Goal: Information Seeking & Learning: Learn about a topic

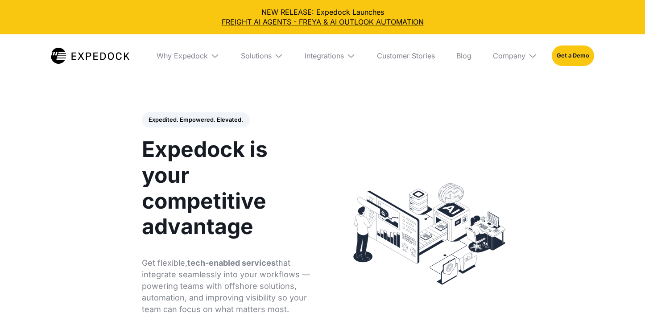
select select
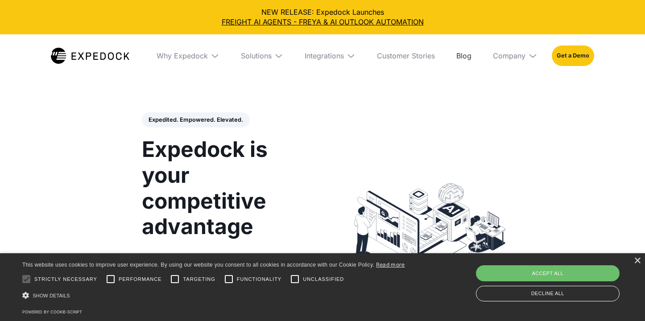
click at [467, 56] on link "Blog" at bounding box center [463, 55] width 29 height 43
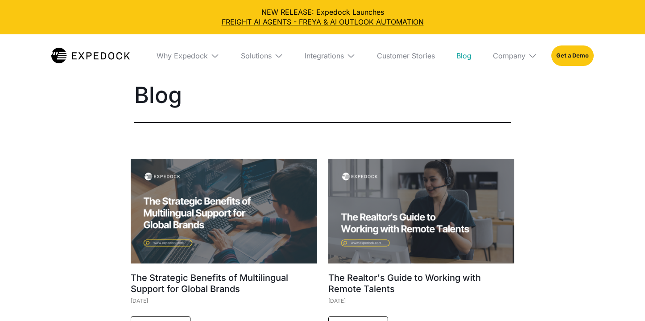
select select
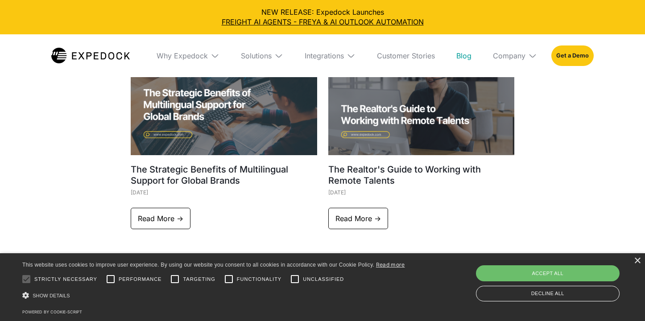
scroll to position [130, 0]
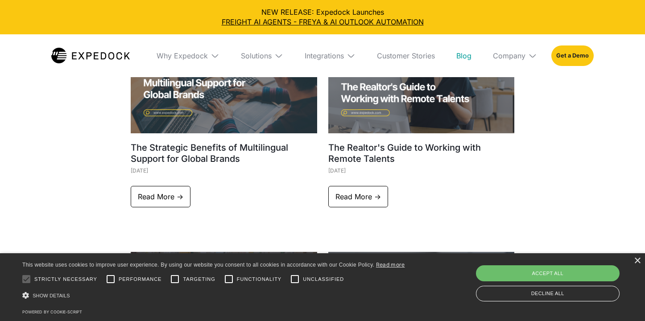
click at [214, 58] on img at bounding box center [214, 55] width 9 height 9
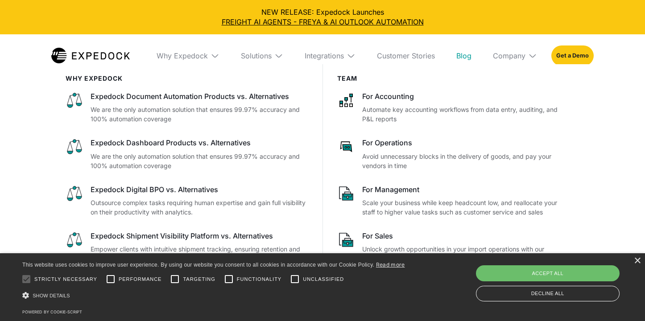
scroll to position [231, 0]
click at [214, 56] on img at bounding box center [214, 55] width 9 height 9
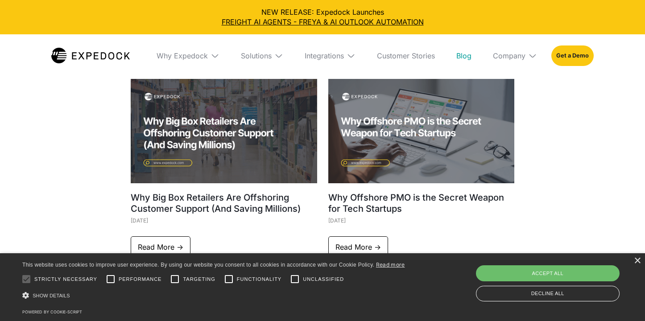
scroll to position [305, 0]
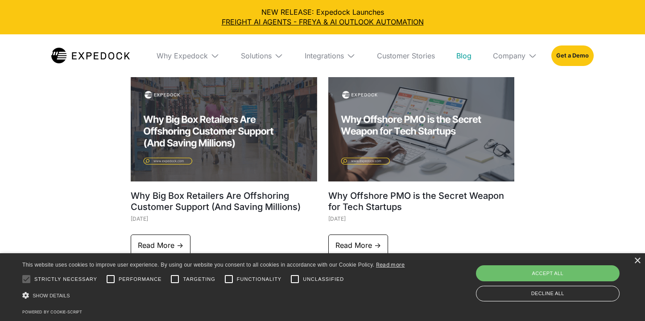
click at [353, 56] on img at bounding box center [350, 55] width 9 height 9
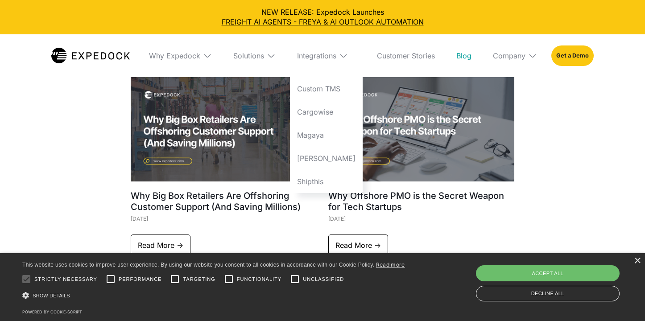
click at [348, 56] on img at bounding box center [343, 55] width 9 height 9
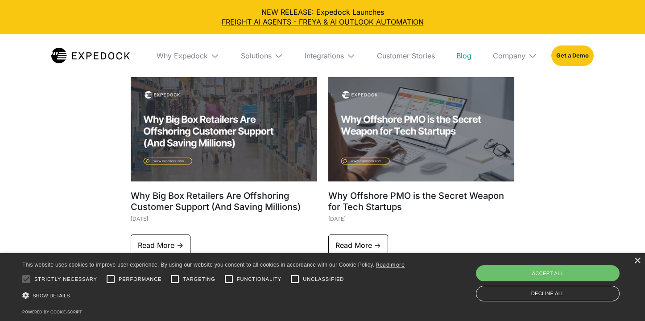
click at [275, 57] on img at bounding box center [278, 55] width 9 height 9
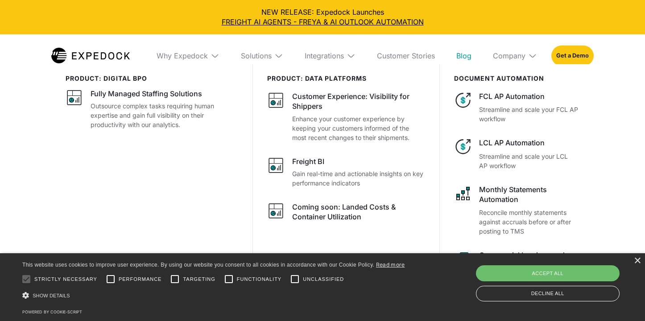
click at [275, 57] on img at bounding box center [278, 55] width 9 height 9
